Goal: Use online tool/utility: Utilize a website feature to perform a specific function

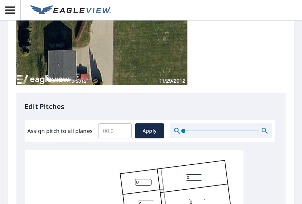
scroll to position [205, 0]
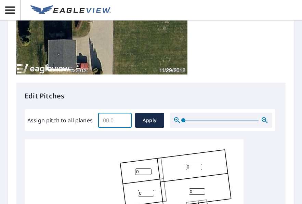
click at [114, 119] on input "Assign pitch to all planes" at bounding box center [114, 120] width 33 height 19
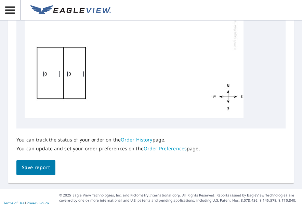
scroll to position [444, 0]
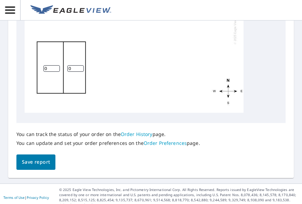
click at [44, 72] on input "0" at bounding box center [51, 68] width 16 height 6
click at [47, 72] on input "0" at bounding box center [51, 68] width 16 height 6
click at [44, 72] on input "0" at bounding box center [51, 68] width 16 height 6
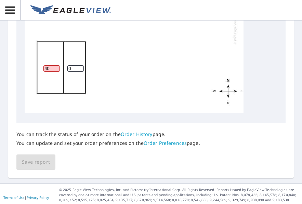
drag, startPoint x: 50, startPoint y: 81, endPoint x: 38, endPoint y: 80, distance: 12.0
click at [38, 80] on div "0 0 40 0 0 0 0 0" at bounding box center [134, 5] width 219 height 215
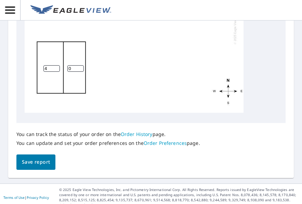
type input "4"
drag, startPoint x: 73, startPoint y: 83, endPoint x: 64, endPoint y: 83, distance: 9.2
click at [64, 83] on div "0 0 4 0 0 0 0 0" at bounding box center [134, 5] width 219 height 215
type input "4"
click at [37, 166] on span "Save report" at bounding box center [36, 162] width 28 height 9
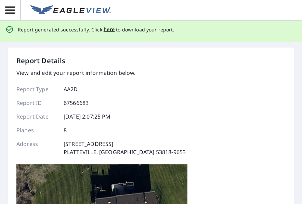
scroll to position [0, 0]
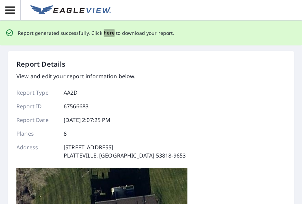
click at [109, 31] on span "here" at bounding box center [109, 33] width 11 height 9
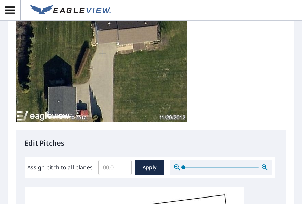
scroll to position [137, 0]
